Goal: Information Seeking & Learning: Learn about a topic

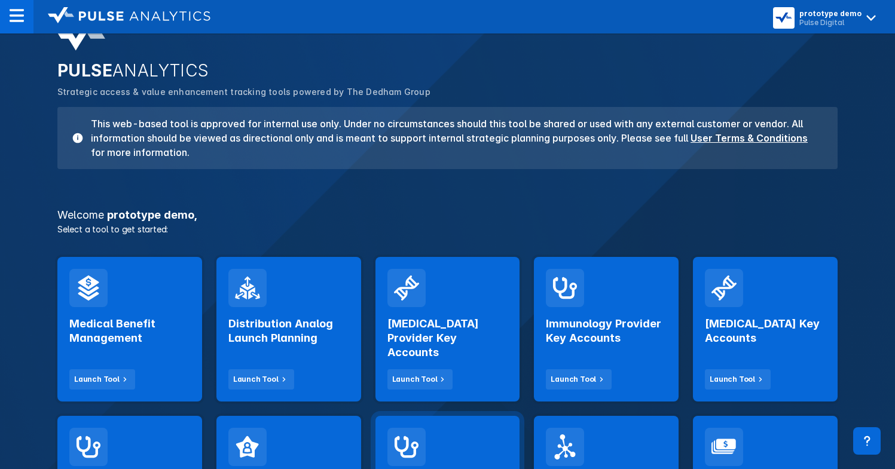
scroll to position [365, 0]
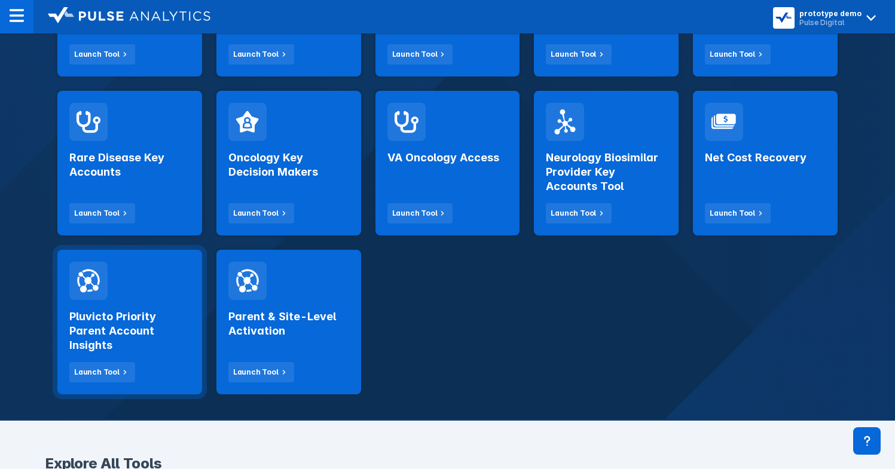
click at [130, 315] on h2 "Pluvicto Priority Parent Account Insights" at bounding box center [129, 331] width 121 height 43
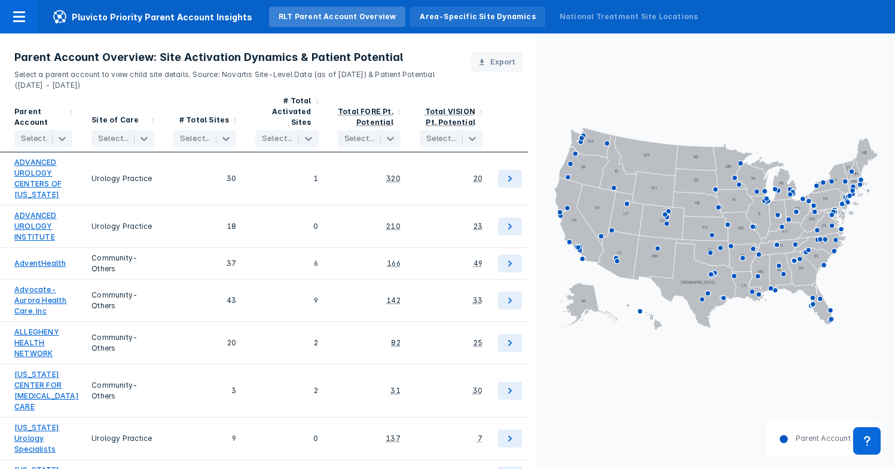
click at [466, 18] on div "Area-Specific Site Dynamics" at bounding box center [477, 16] width 115 height 11
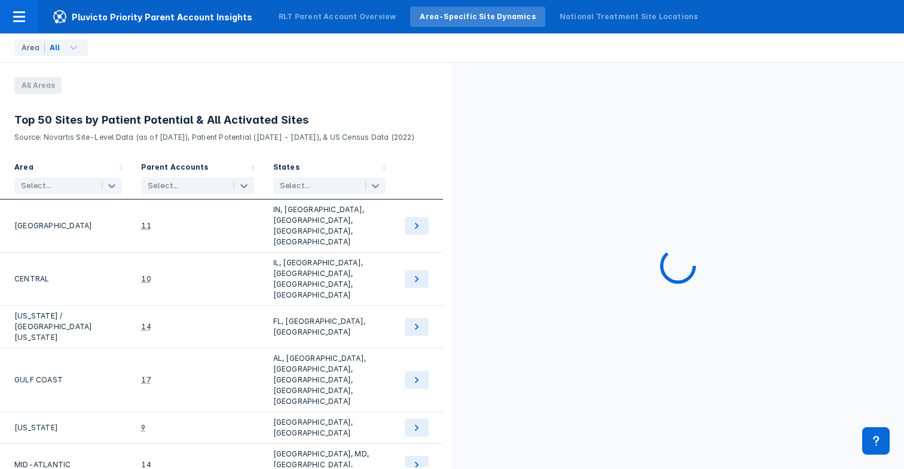
click at [320, 135] on p "Source: Novartis Site-Level Data (as of [DATE]), Patient Potential ([DATE] - [D…" at bounding box center [225, 135] width 423 height 16
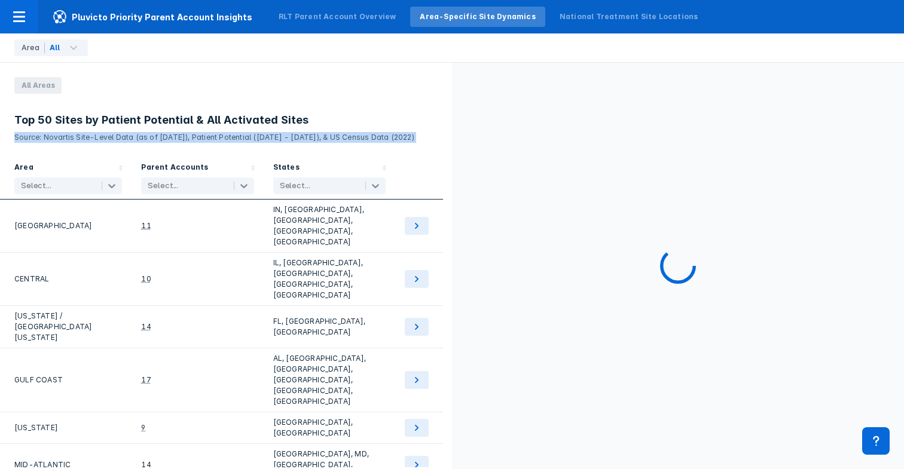
click at [320, 135] on p "Source: Novartis Site-Level Data (as of [DATE]), Patient Potential ([DATE] - [D…" at bounding box center [225, 135] width 423 height 16
click at [330, 136] on p "Source: Novartis Site-Level Data (as of [DATE]), Patient Potential ([DATE] - [D…" at bounding box center [225, 135] width 423 height 16
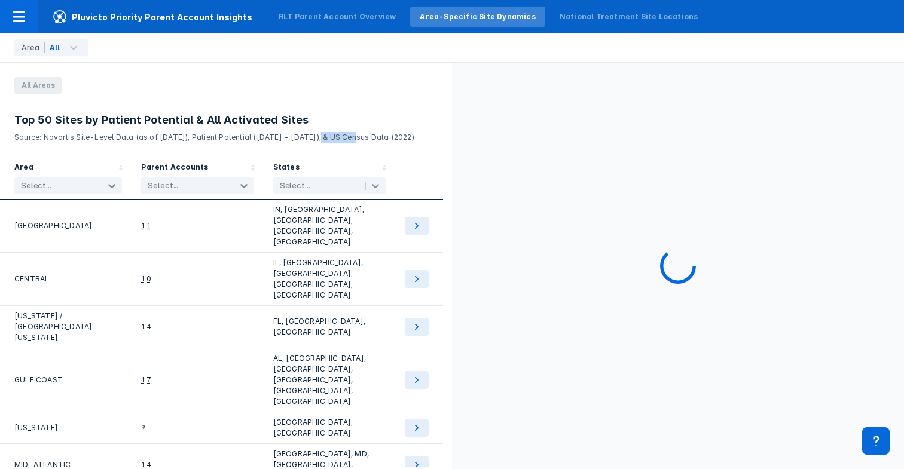
click at [330, 136] on p "Source: Novartis Site-Level Data (as of [DATE]), Patient Potential ([DATE] - [D…" at bounding box center [225, 135] width 423 height 16
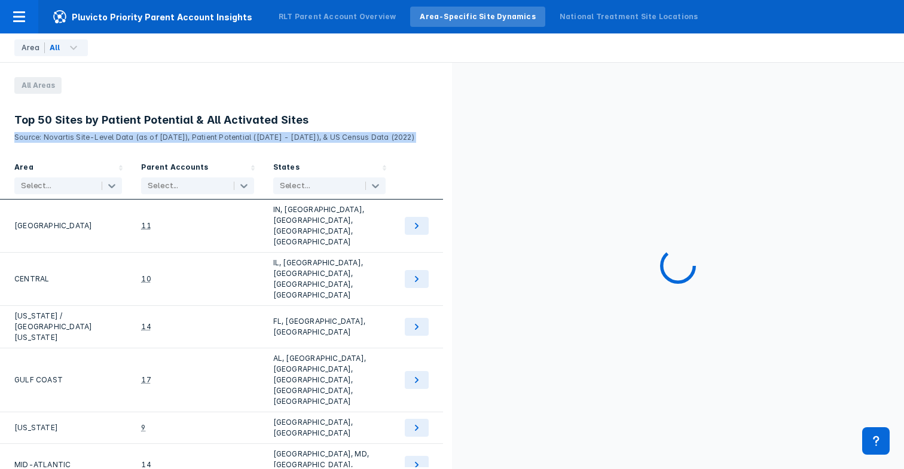
click at [330, 136] on p "Source: Novartis Site-Level Data (as of [DATE]), Patient Potential ([DATE] - [D…" at bounding box center [225, 135] width 423 height 16
click at [301, 138] on p "Source: Novartis Site-Level Data (as of [DATE]), Patient Potential ([DATE] - [D…" at bounding box center [225, 135] width 423 height 16
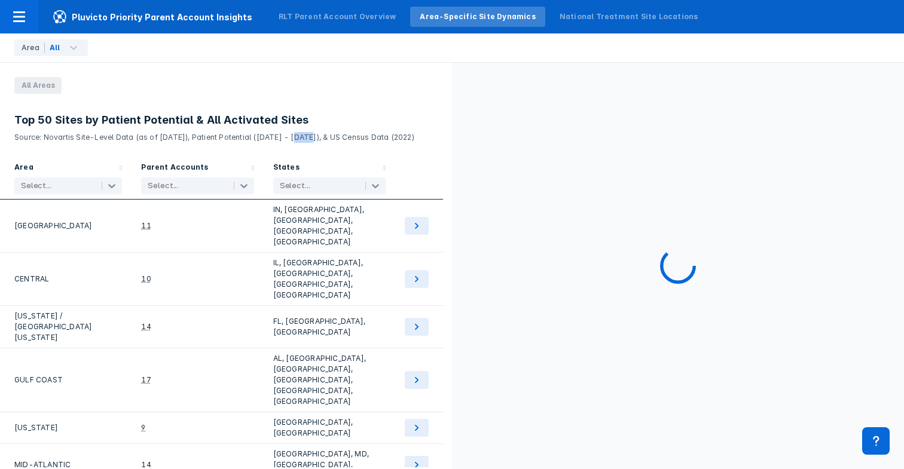
click at [301, 138] on p "Source: Novartis Site-Level Data (as of [DATE]), Patient Potential ([DATE] - [D…" at bounding box center [225, 135] width 423 height 16
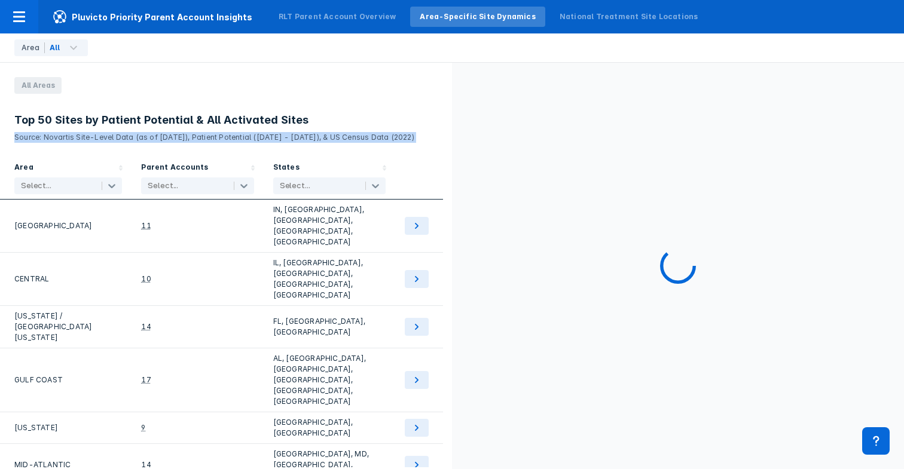
click at [301, 138] on p "Source: Novartis Site-Level Data (as of [DATE]), Patient Potential ([DATE] - [D…" at bounding box center [225, 135] width 423 height 16
click at [288, 139] on p "Source: Novartis Site-Level Data (as of [DATE]), Patient Potential ([DATE] - [D…" at bounding box center [225, 135] width 423 height 16
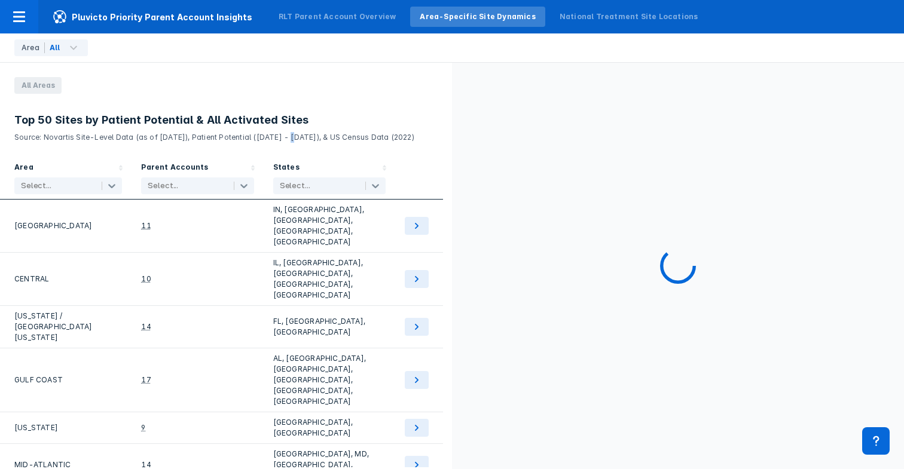
click at [288, 139] on p "Source: Novartis Site-Level Data (as of [DATE]), Patient Potential ([DATE] - [D…" at bounding box center [225, 135] width 423 height 16
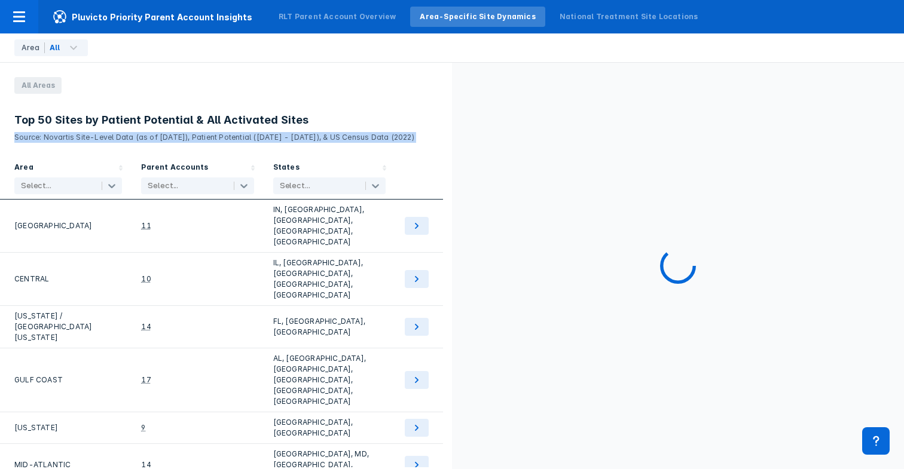
click at [288, 139] on p "Source: Novartis Site-Level Data (as of [DATE]), Patient Potential ([DATE] - [D…" at bounding box center [225, 135] width 423 height 16
click at [290, 139] on p "Source: Novartis Site-Level Data (as of [DATE]), Patient Potential ([DATE] - [D…" at bounding box center [225, 135] width 423 height 16
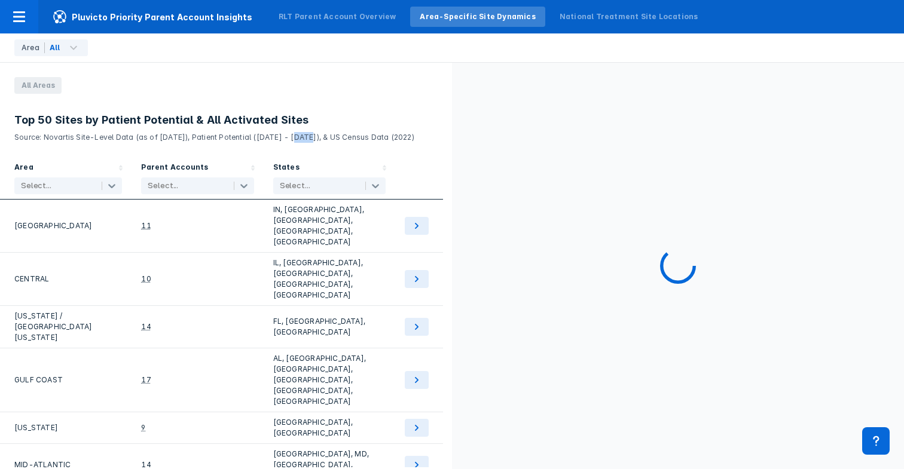
click at [290, 139] on p "Source: Novartis Site-Level Data (as of [DATE]), Patient Potential ([DATE] - [D…" at bounding box center [225, 135] width 423 height 16
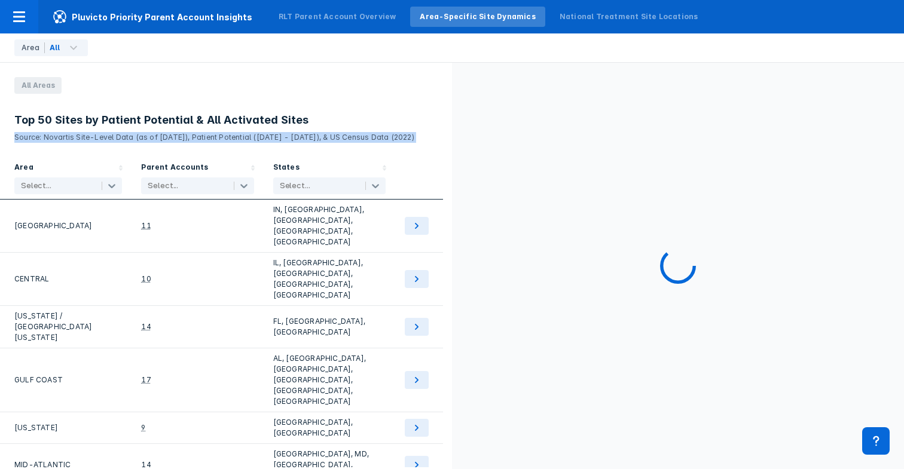
click at [290, 139] on p "Source: Novartis Site-Level Data (as of [DATE]), Patient Potential ([DATE] - [D…" at bounding box center [225, 135] width 423 height 16
click at [293, 137] on p "Source: Novartis Site-Level Data (as of [DATE]), Patient Potential ([DATE] - [D…" at bounding box center [225, 135] width 423 height 16
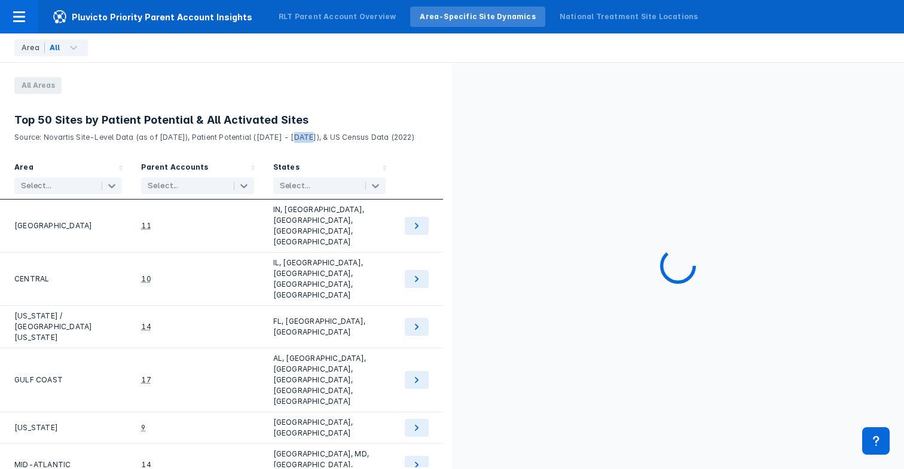
click at [293, 137] on p "Source: Novartis Site-Level Data (as of [DATE]), Patient Potential ([DATE] - [D…" at bounding box center [225, 135] width 423 height 16
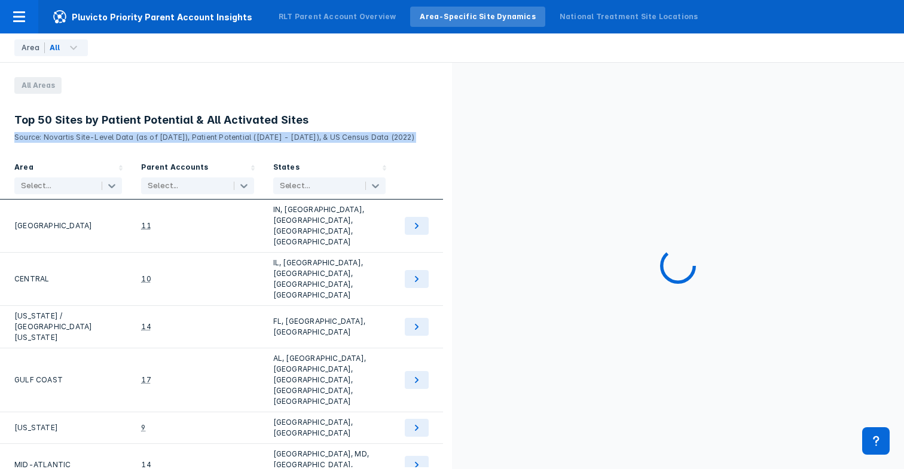
click at [293, 137] on p "Source: Novartis Site-Level Data (as of [DATE]), Patient Potential ([DATE] - [D…" at bounding box center [225, 135] width 423 height 16
click at [310, 137] on p "Source: Novartis Site-Level Data (as of [DATE]), Patient Potential ([DATE] - [D…" at bounding box center [225, 135] width 423 height 16
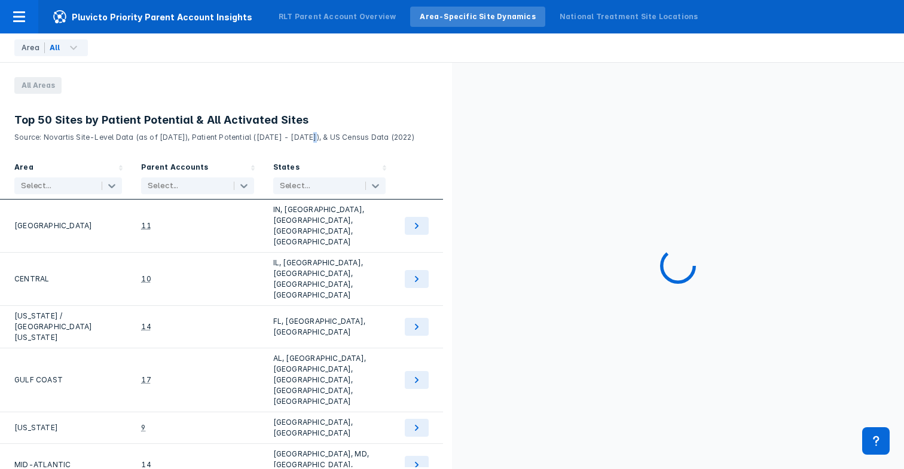
click at [310, 137] on p "Source: Novartis Site-Level Data (as of [DATE]), Patient Potential ([DATE] - [D…" at bounding box center [225, 135] width 423 height 16
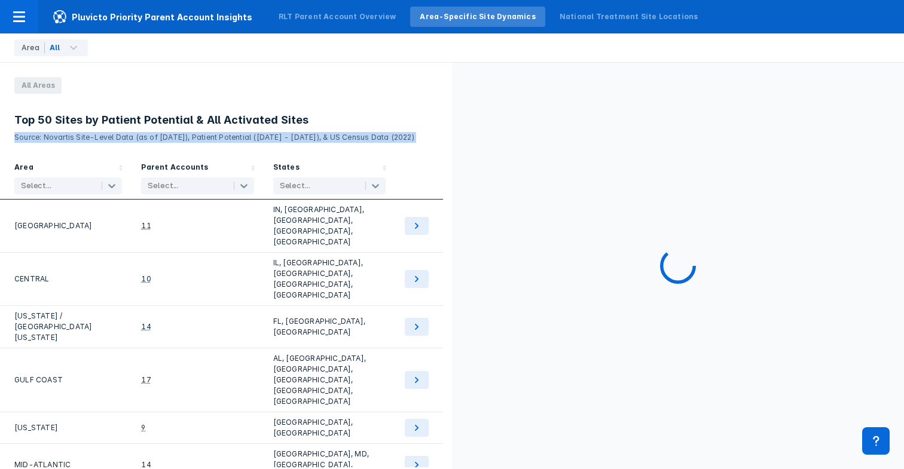
click at [310, 137] on p "Source: Novartis Site-Level Data (as of [DATE]), Patient Potential ([DATE] - [D…" at bounding box center [225, 135] width 423 height 16
click at [313, 137] on p "Source: Novartis Site-Level Data (as of [DATE]), Patient Potential ([DATE] - [D…" at bounding box center [225, 135] width 423 height 16
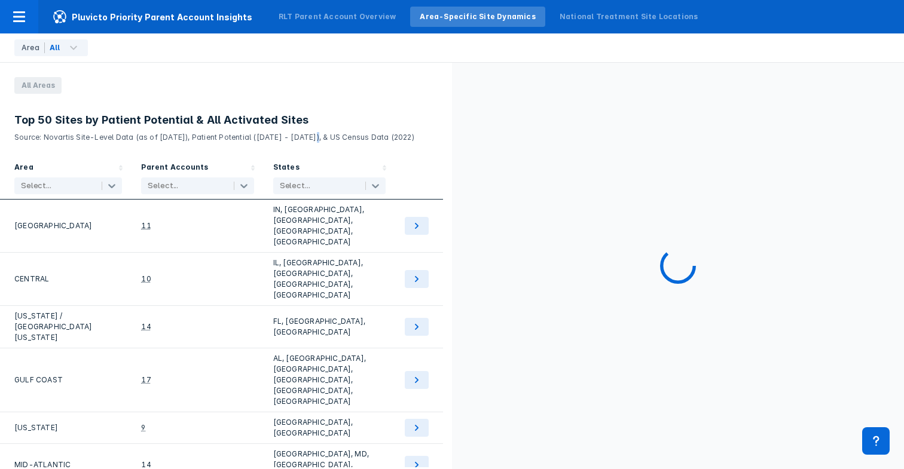
click at [313, 137] on p "Source: Novartis Site-Level Data (as of [DATE]), Patient Potential ([DATE] - [D…" at bounding box center [225, 135] width 423 height 16
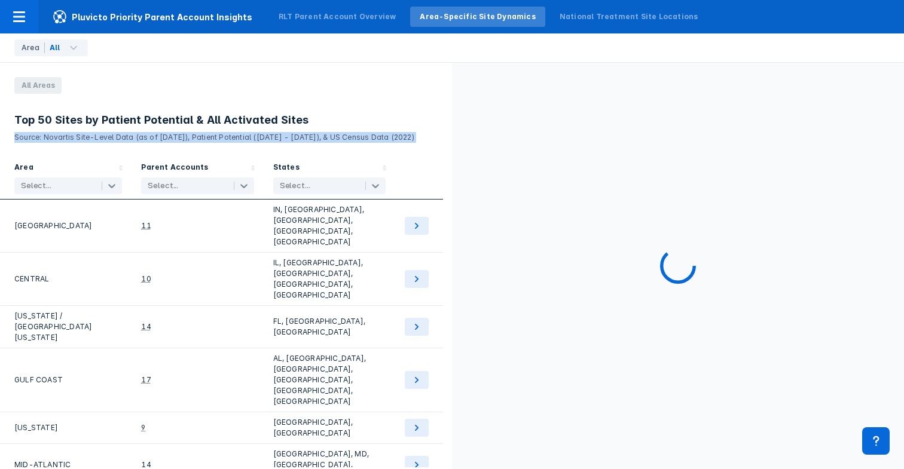
click at [313, 137] on p "Source: Novartis Site-Level Data (as of [DATE]), Patient Potential ([DATE] - [D…" at bounding box center [225, 135] width 423 height 16
click at [333, 138] on p "Source: Novartis Site-Level Data (as of [DATE]), Patient Potential ([DATE] - [D…" at bounding box center [225, 135] width 423 height 16
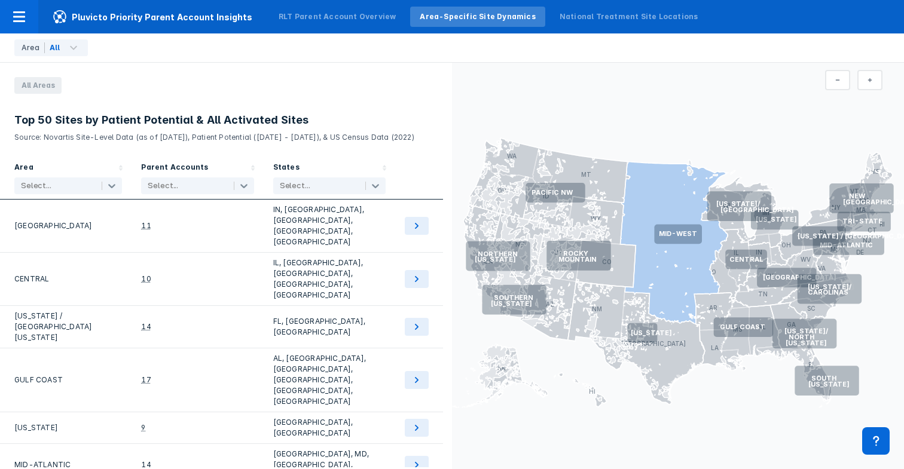
click at [607, 205] on icon at bounding box center [674, 243] width 107 height 163
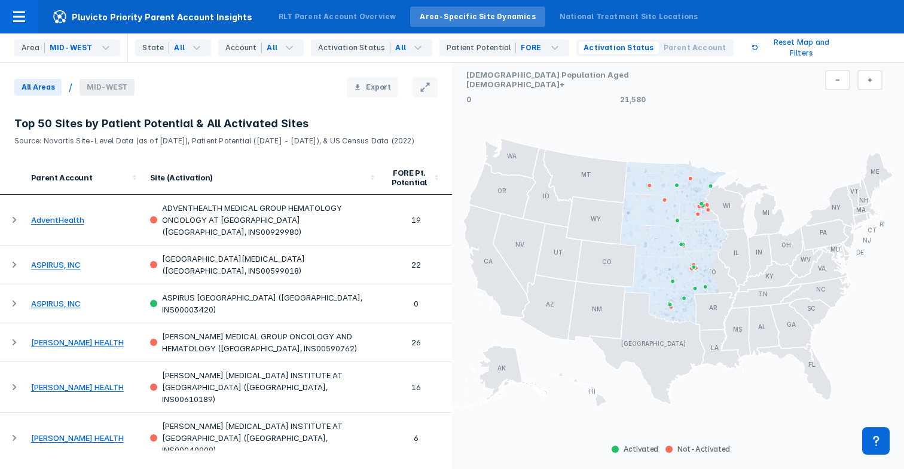
click at [48, 87] on span "All Areas" at bounding box center [37, 87] width 47 height 17
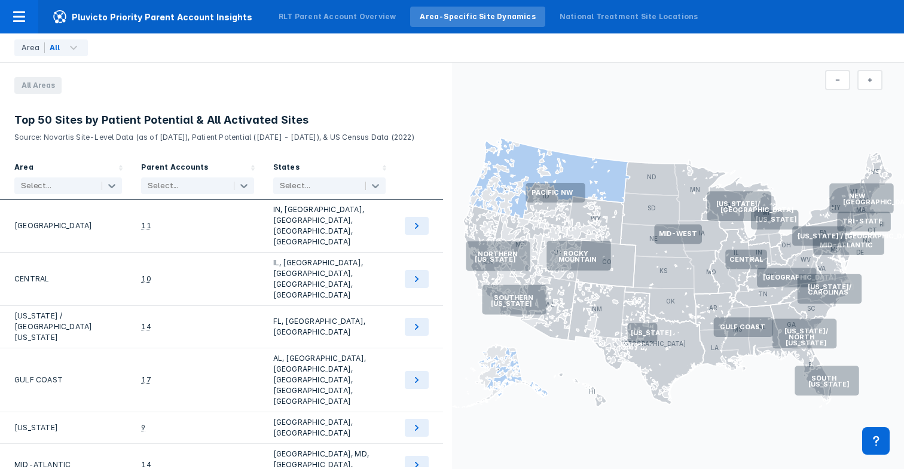
click at [580, 185] on rect at bounding box center [555, 193] width 59 height 20
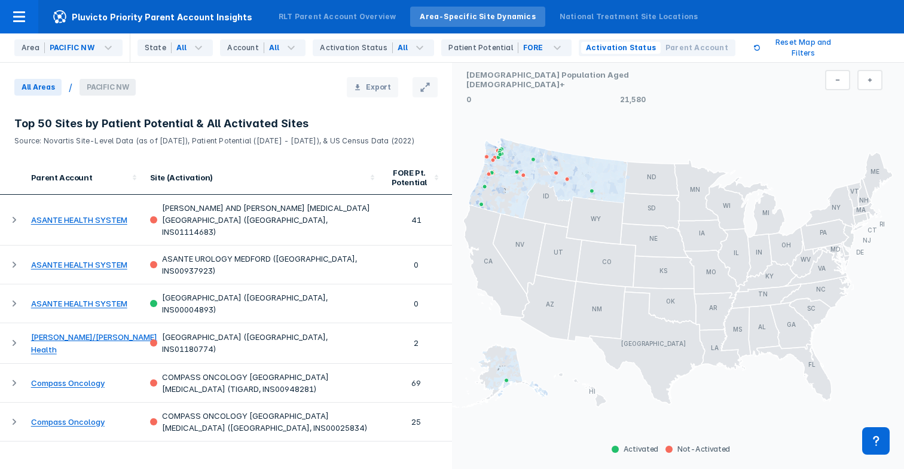
click at [45, 95] on span "All Areas" at bounding box center [37, 87] width 47 height 17
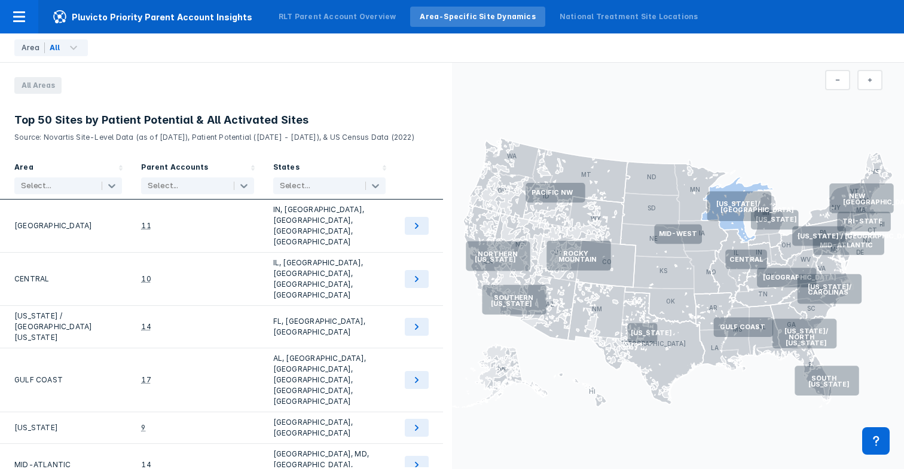
click at [607, 227] on icon at bounding box center [737, 210] width 72 height 66
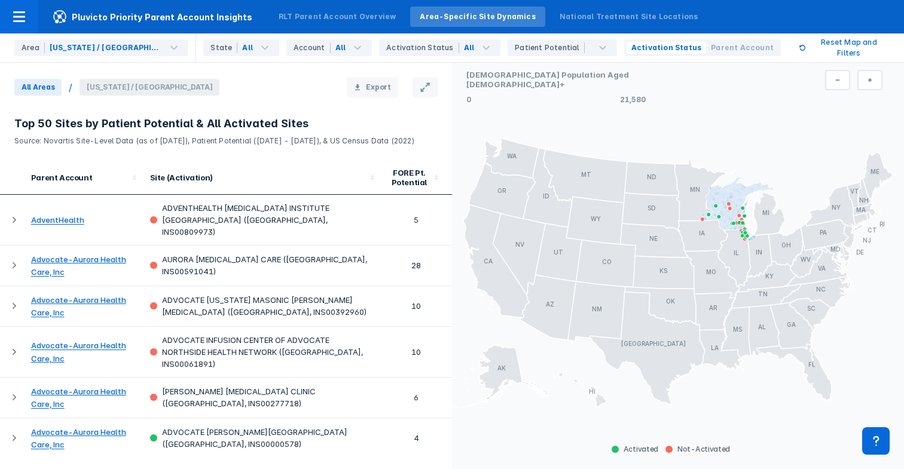
click at [42, 90] on span "All Areas" at bounding box center [37, 87] width 47 height 17
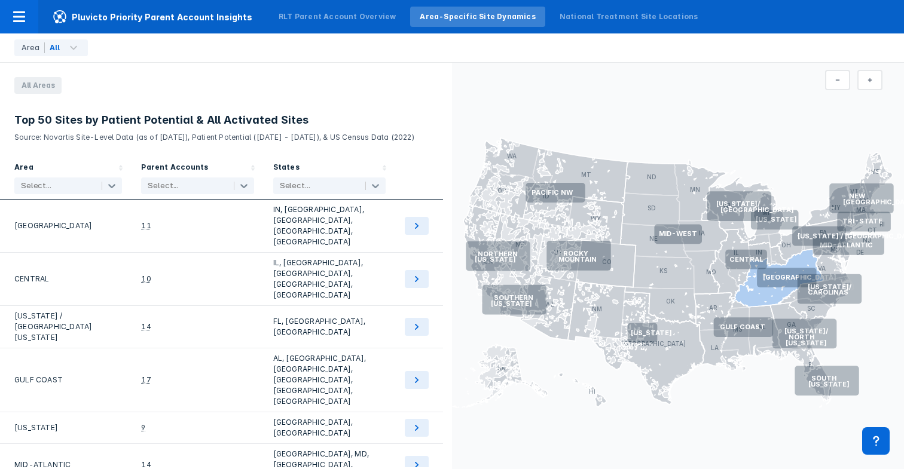
click at [607, 271] on rect at bounding box center [786, 278] width 59 height 20
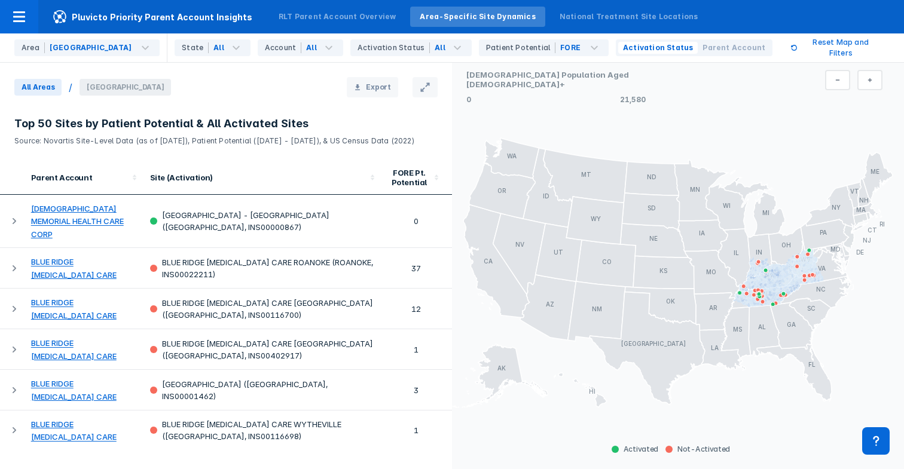
click at [42, 86] on span "All Areas" at bounding box center [37, 87] width 47 height 17
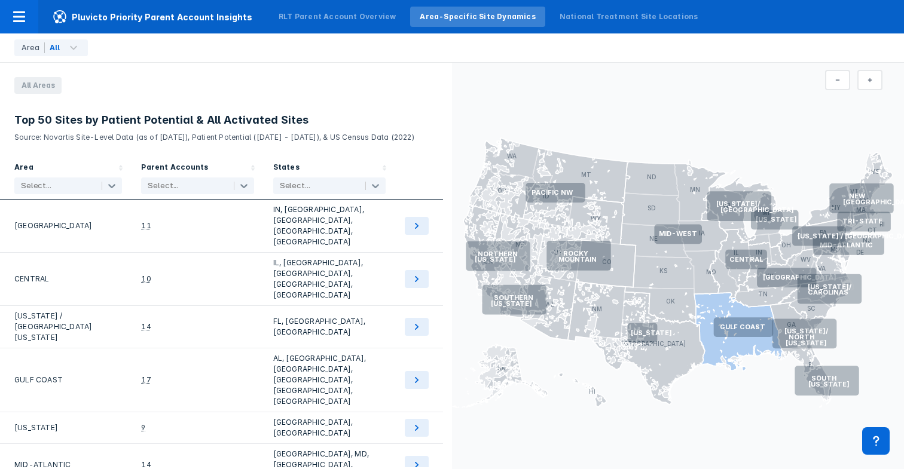
click at [607, 330] on text "GULF COAST" at bounding box center [742, 327] width 45 height 8
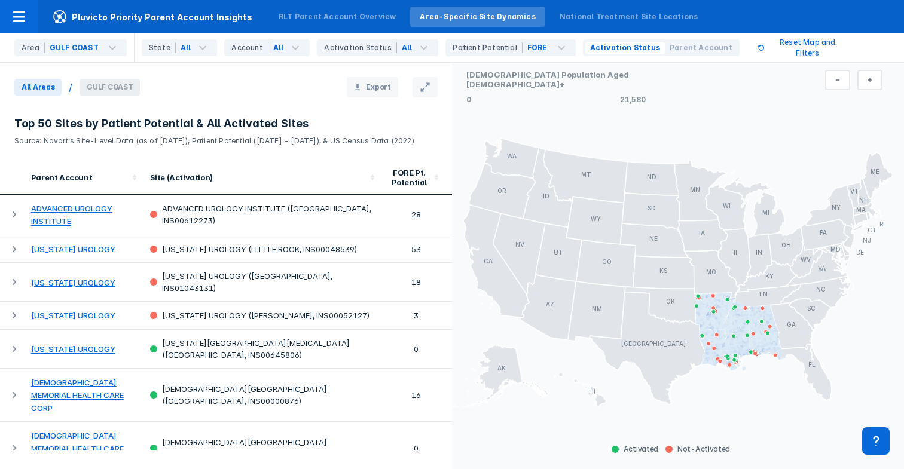
click at [48, 88] on span "All Areas" at bounding box center [37, 87] width 47 height 17
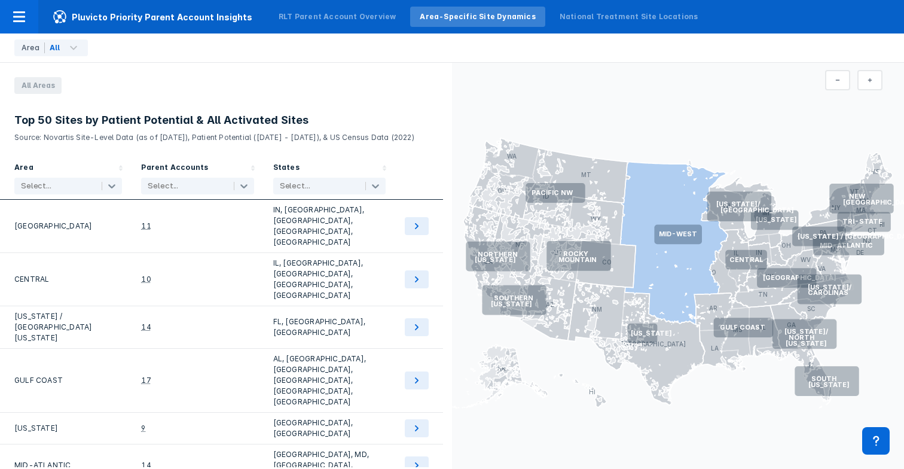
click at [607, 215] on icon at bounding box center [674, 243] width 107 height 163
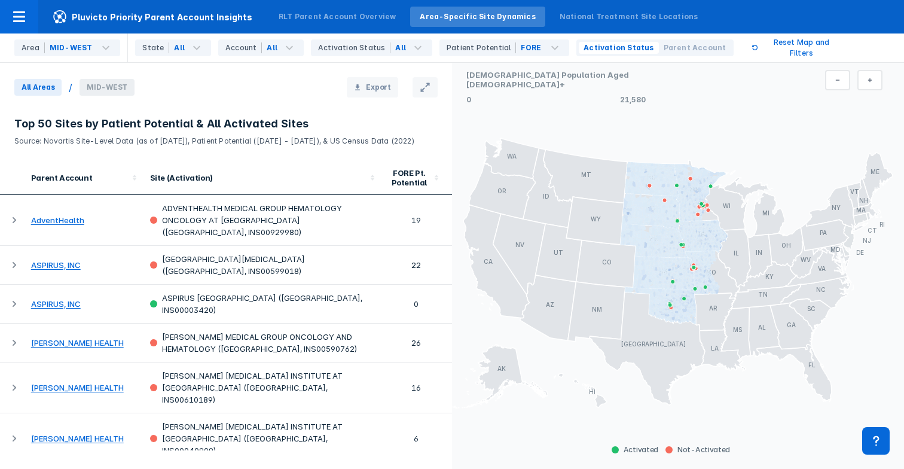
drag, startPoint x: 20, startPoint y: 89, endPoint x: 184, endPoint y: 62, distance: 166.5
click at [20, 89] on span "All Areas" at bounding box center [37, 87] width 47 height 17
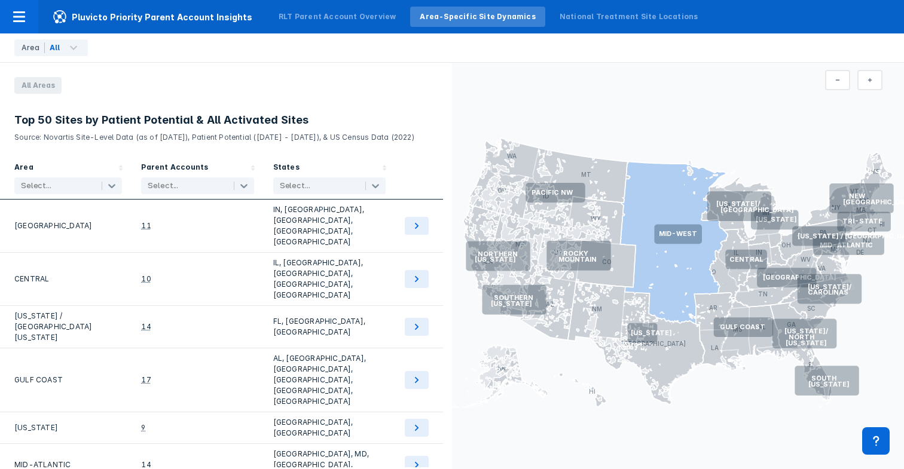
click at [607, 179] on icon at bounding box center [674, 243] width 107 height 163
